Goal: Information Seeking & Learning: Learn about a topic

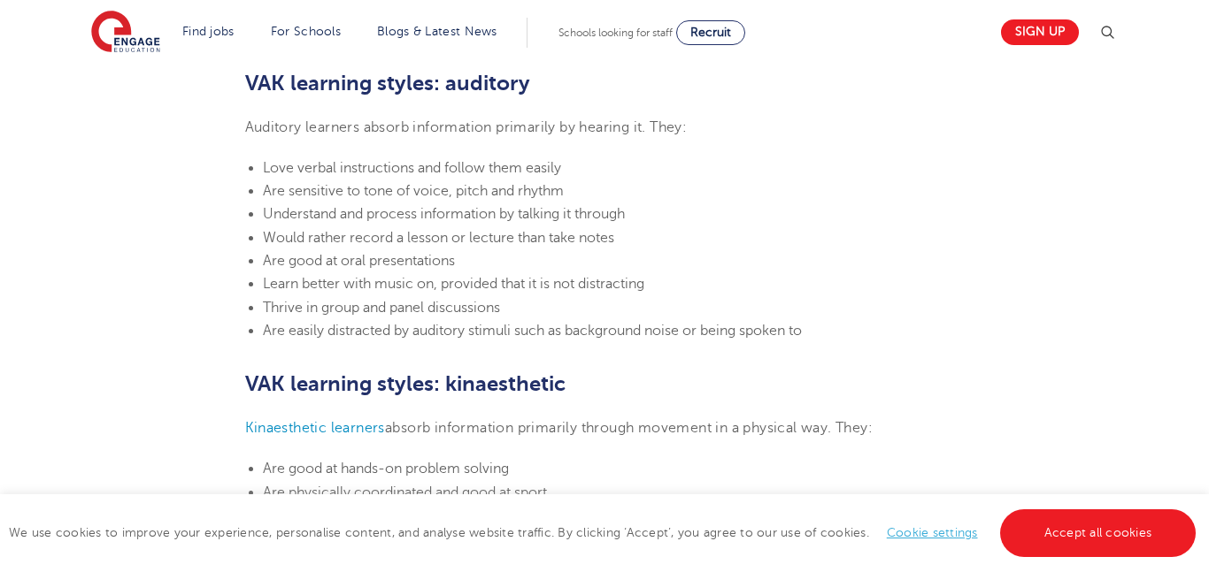
scroll to position [1024, 0]
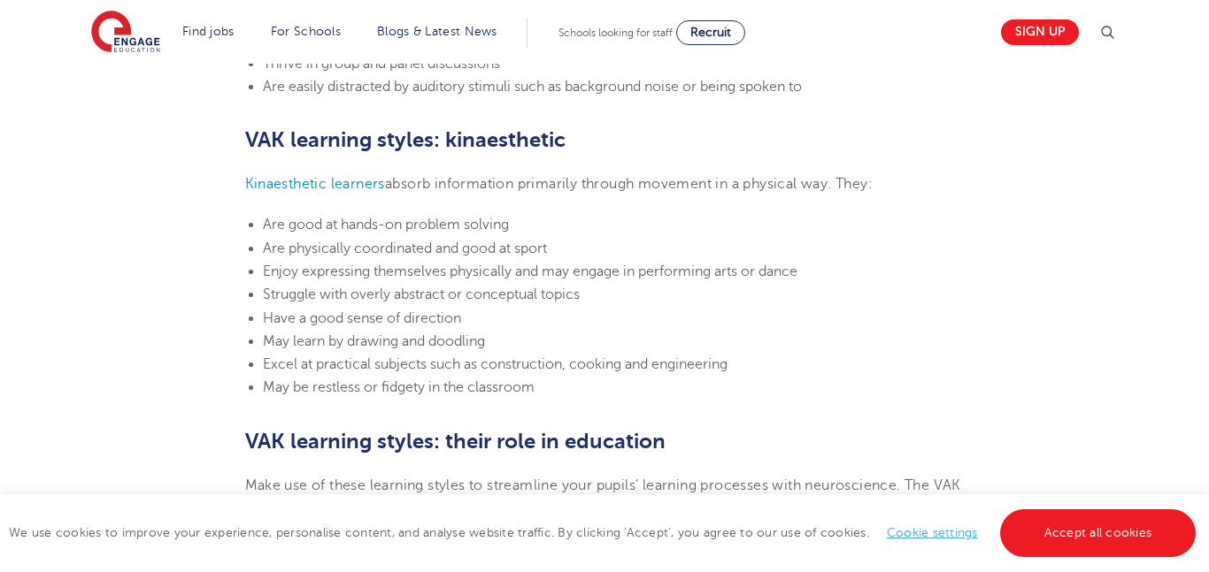
scroll to position [1785, 0]
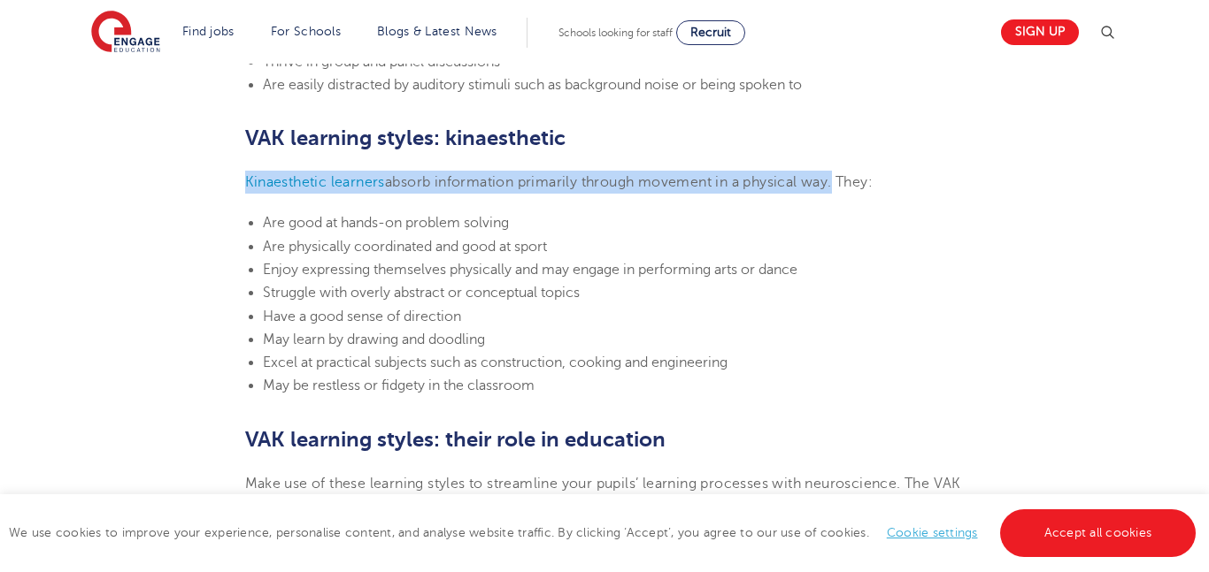
drag, startPoint x: 228, startPoint y: 184, endPoint x: 835, endPoint y: 187, distance: 607.0
copy p "Kinaesthetic learners absorb information primarily through movement in a physic…"
